Goal: Task Accomplishment & Management: Manage account settings

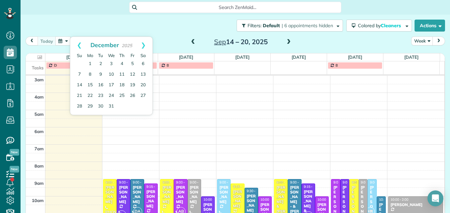
scroll to position [119, 0]
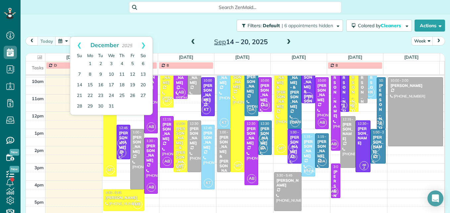
click at [166, 32] on div "Filters: Default | 6 appointments hidden Colored by Cleaners Color by Cleaner C…" at bounding box center [235, 26] width 429 height 22
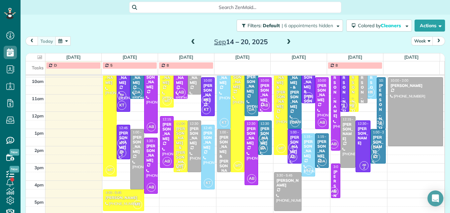
click at [189, 40] on span at bounding box center [192, 42] width 7 height 6
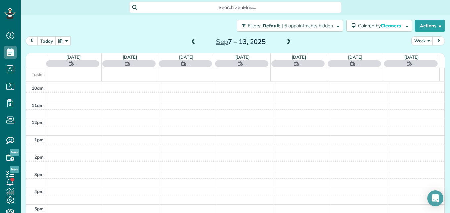
scroll to position [69, 0]
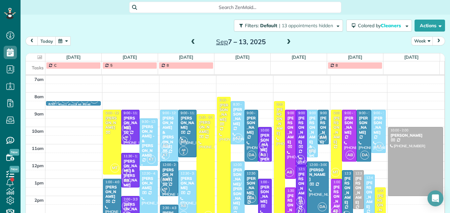
click at [285, 44] on span at bounding box center [288, 42] width 7 height 6
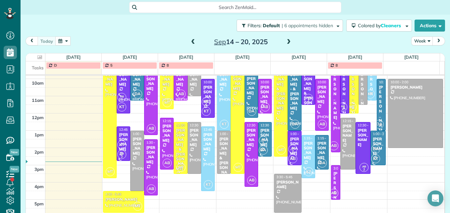
scroll to position [119, 0]
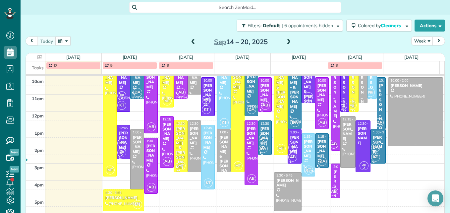
click at [410, 115] on div at bounding box center [415, 111] width 54 height 68
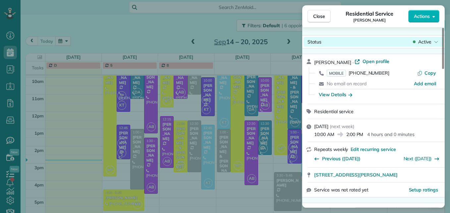
click at [424, 39] on span "Active" at bounding box center [424, 41] width 13 height 7
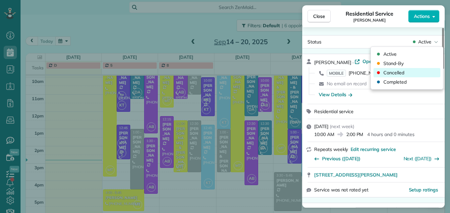
click at [419, 75] on div "Cancelled" at bounding box center [406, 72] width 67 height 9
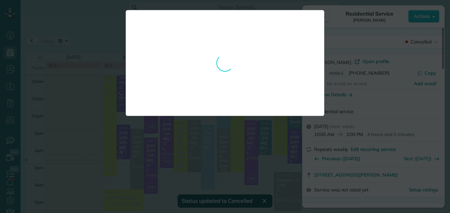
scroll to position [112, 0]
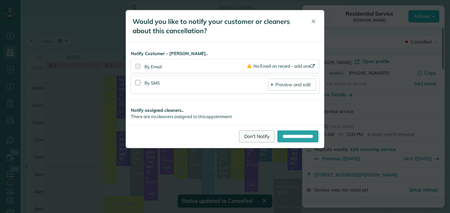
click at [242, 136] on link "Don't Notify" at bounding box center [257, 136] width 36 height 12
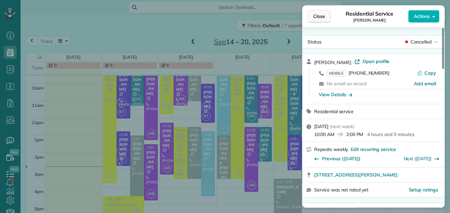
click at [319, 17] on span "Close" at bounding box center [319, 16] width 12 height 7
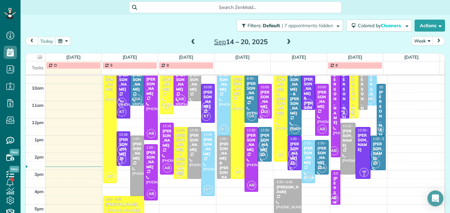
click at [287, 42] on span at bounding box center [288, 42] width 7 height 6
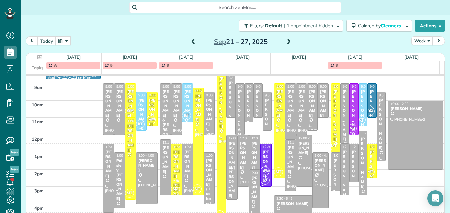
scroll to position [86, 0]
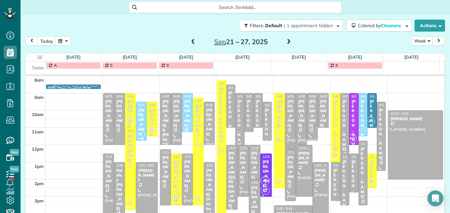
click at [285, 42] on span at bounding box center [288, 42] width 7 height 6
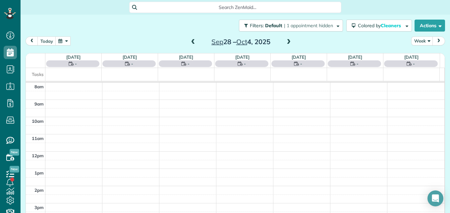
scroll to position [69, 0]
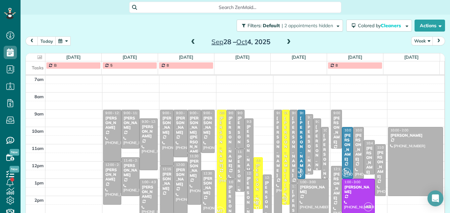
click at [285, 43] on span at bounding box center [288, 42] width 7 height 6
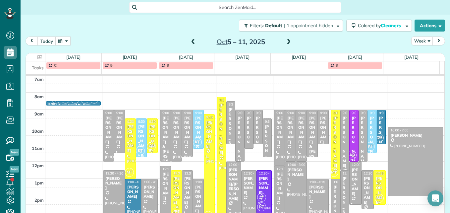
click at [192, 44] on span at bounding box center [192, 42] width 7 height 6
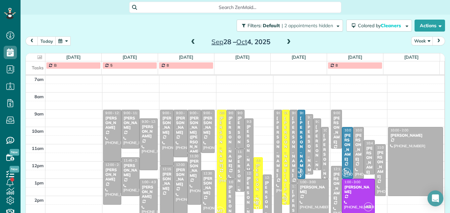
click at [192, 44] on span at bounding box center [192, 42] width 7 height 6
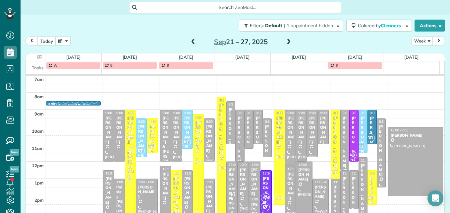
click at [285, 40] on span at bounding box center [288, 42] width 7 height 6
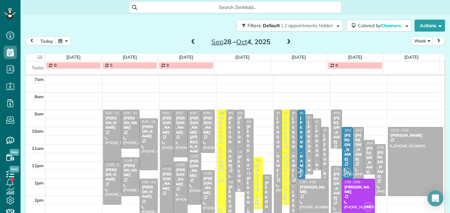
click at [285, 40] on span at bounding box center [288, 42] width 7 height 6
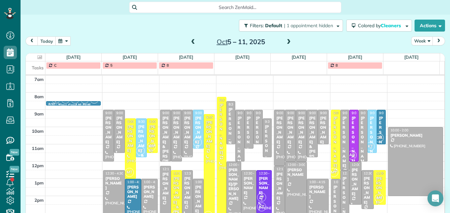
click at [285, 40] on span at bounding box center [288, 42] width 7 height 6
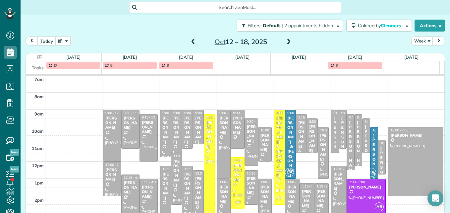
click at [189, 41] on span at bounding box center [192, 42] width 7 height 6
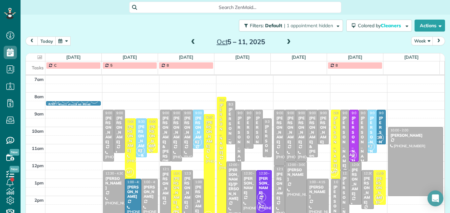
click at [285, 42] on span at bounding box center [288, 42] width 7 height 6
